Goal: Check status

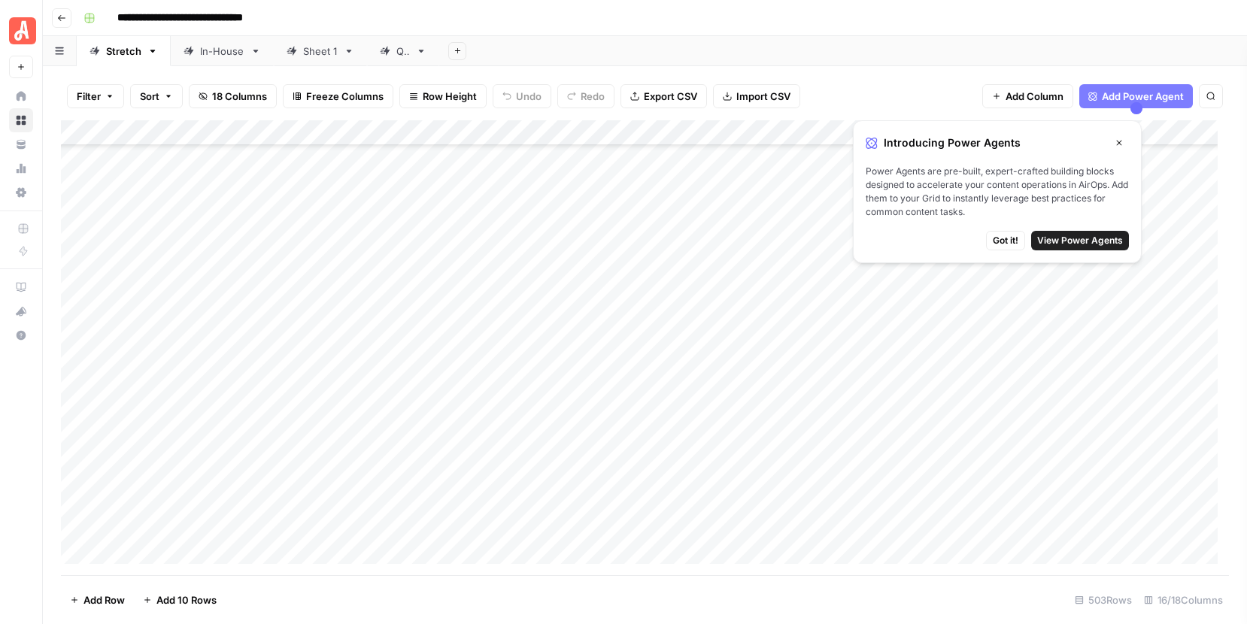
scroll to position [774, 0]
